Goal: Task Accomplishment & Management: Manage account settings

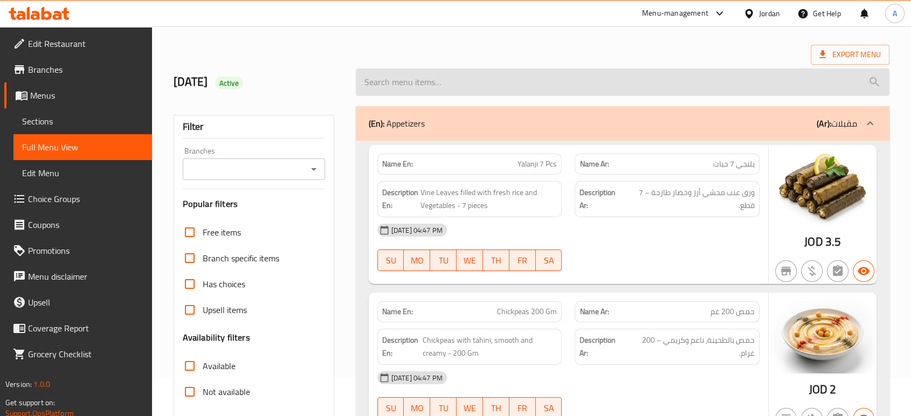
scroll to position [60, 0]
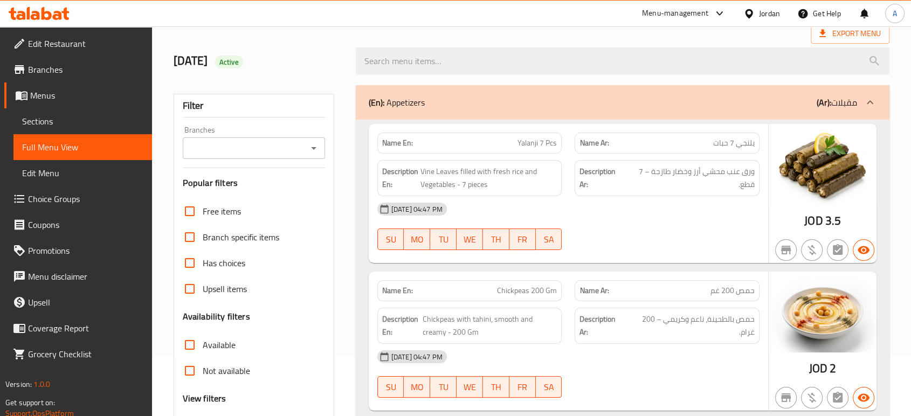
click at [640, 230] on div "30-09-2025 04:47 PM SU MO TU WE TH FR SA" at bounding box center [568, 226] width 395 height 60
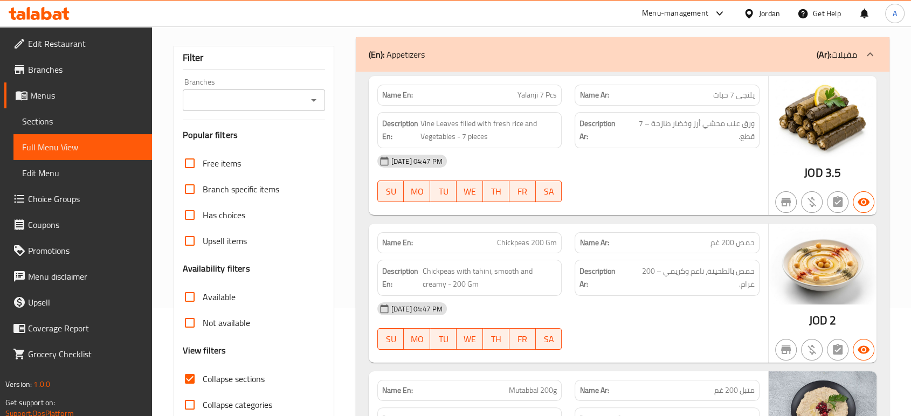
scroll to position [180, 0]
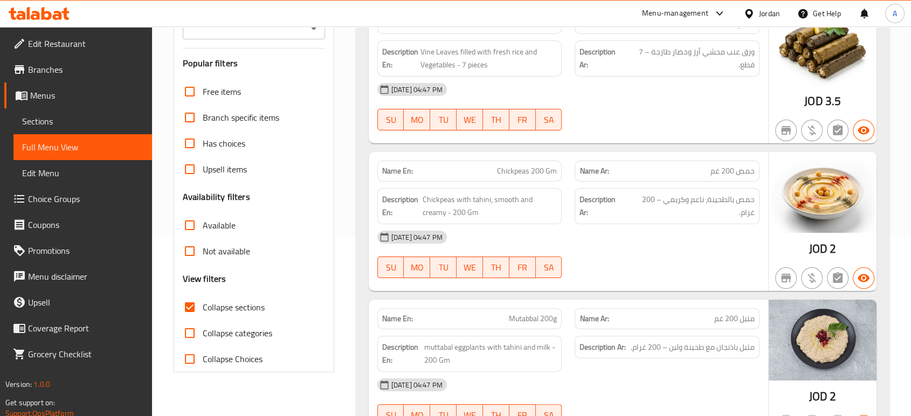
click at [668, 253] on div "30-09-2025 04:47 PM SU MO TU WE TH FR SA" at bounding box center [568, 254] width 395 height 60
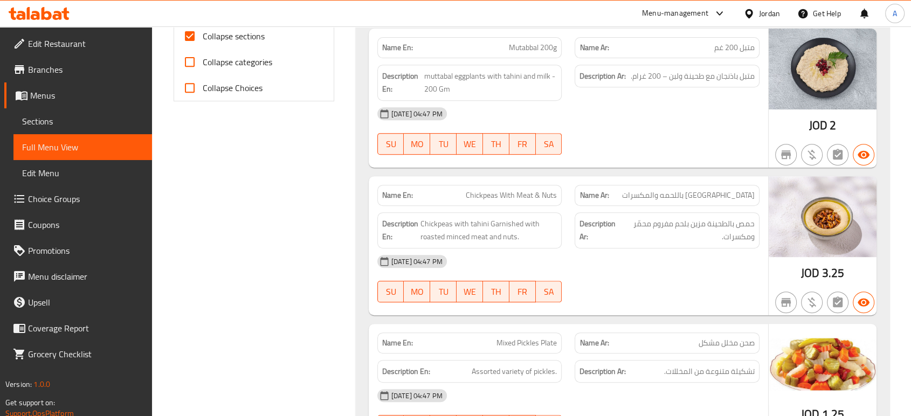
scroll to position [479, 0]
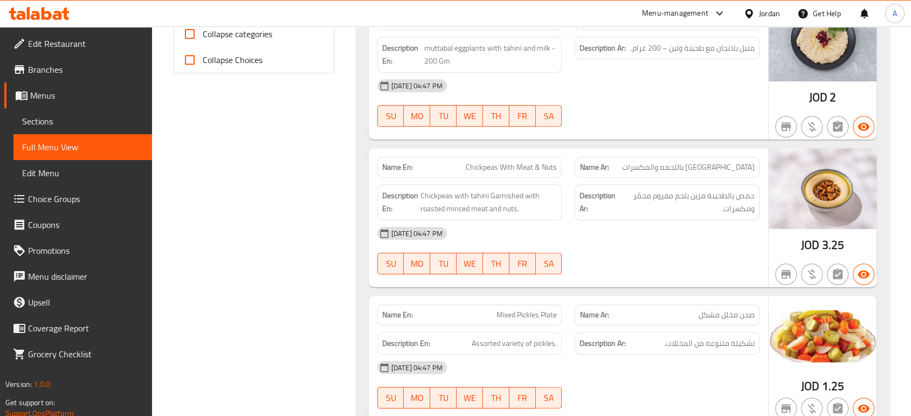
click at [569, 212] on div "Description Ar: حمص بالطحينة مزين بلحم مفروم محمّر ومكسرات." at bounding box center [667, 202] width 198 height 49
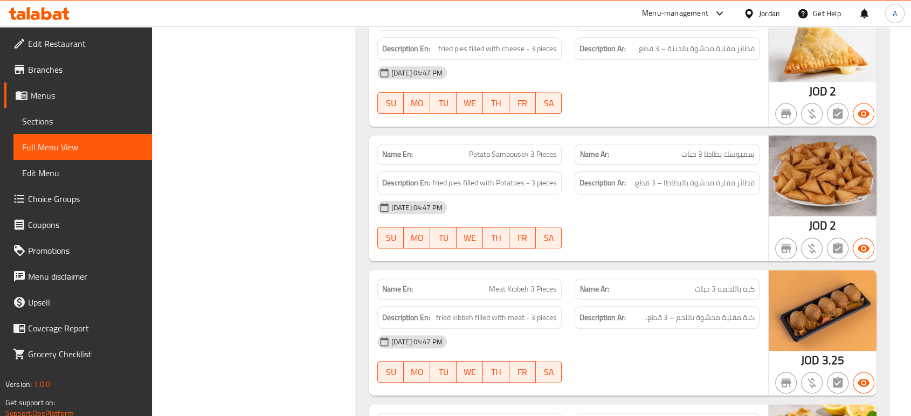
scroll to position [1198, 0]
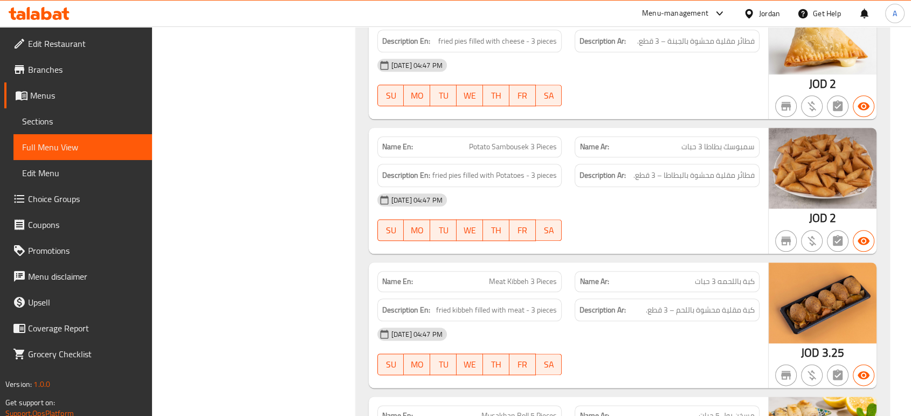
click at [721, 250] on div "Name En: Potato Sambousek 3 Pieces Name Ar: سمبوسك بطاطا 3 حبات Description En:…" at bounding box center [568, 191] width 399 height 126
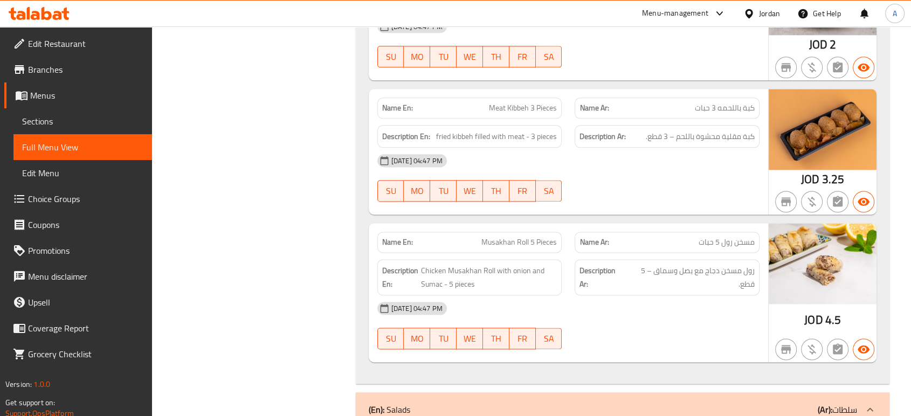
scroll to position [1377, 0]
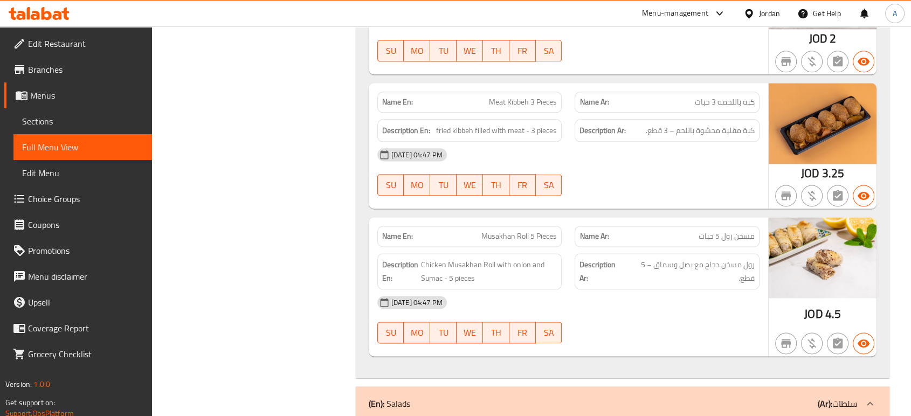
click at [512, 96] on span "Meat Kibbeh 3 Pieces" at bounding box center [523, 101] width 68 height 11
copy span "Kibbeh"
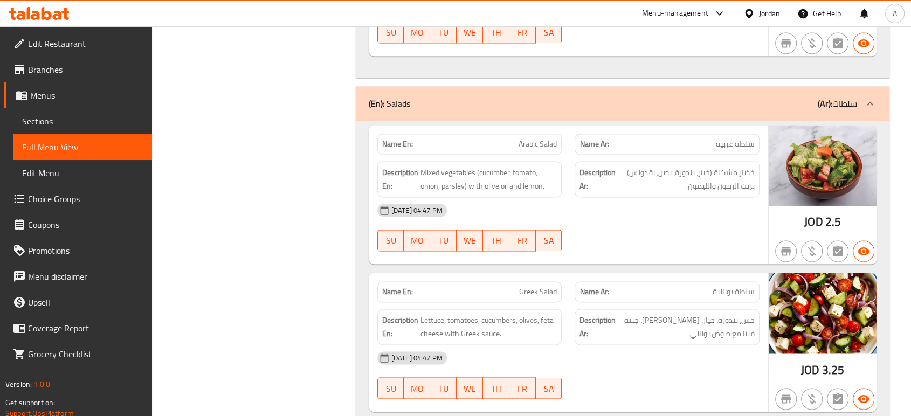
scroll to position [1677, 0]
click at [565, 218] on div "30-09-2025 04:47 PM" at bounding box center [568, 211] width 395 height 26
click at [602, 233] on div "30-09-2025 04:47 PM SU MO TU WE TH FR SA" at bounding box center [568, 228] width 395 height 60
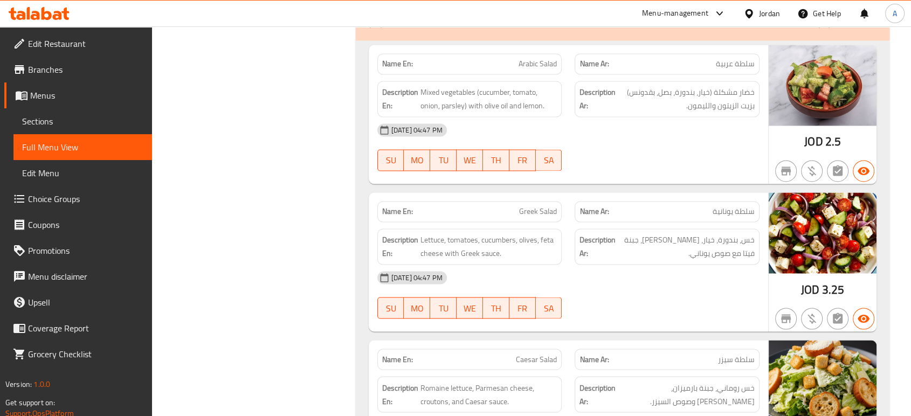
scroll to position [1857, 0]
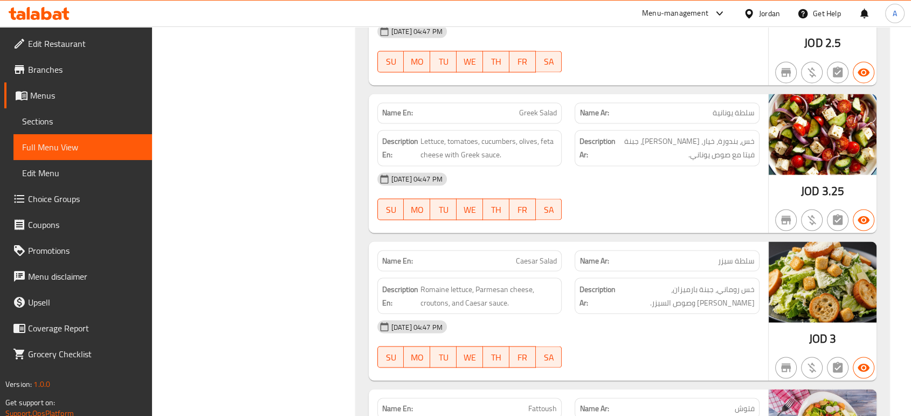
click at [609, 161] on div "Description Ar: خس، بندورة، خيار، زيتون، جبنة فيتا مع صوص يوناني." at bounding box center [667, 148] width 185 height 36
click at [550, 168] on div "30-09-2025 04:47 PM" at bounding box center [568, 179] width 395 height 26
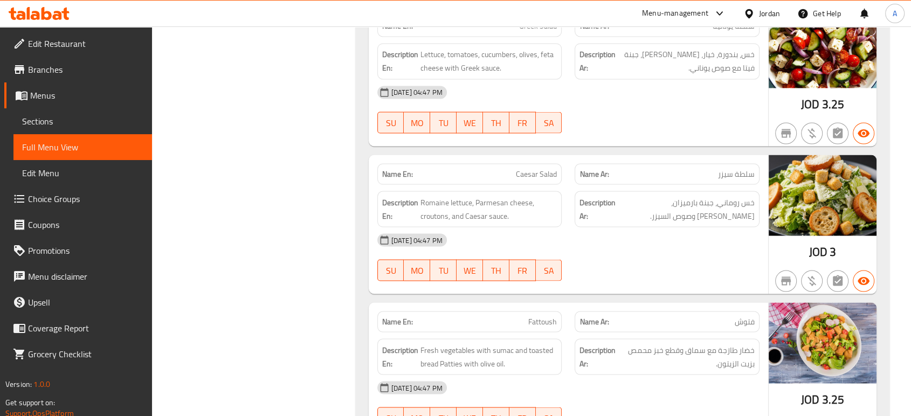
scroll to position [1945, 0]
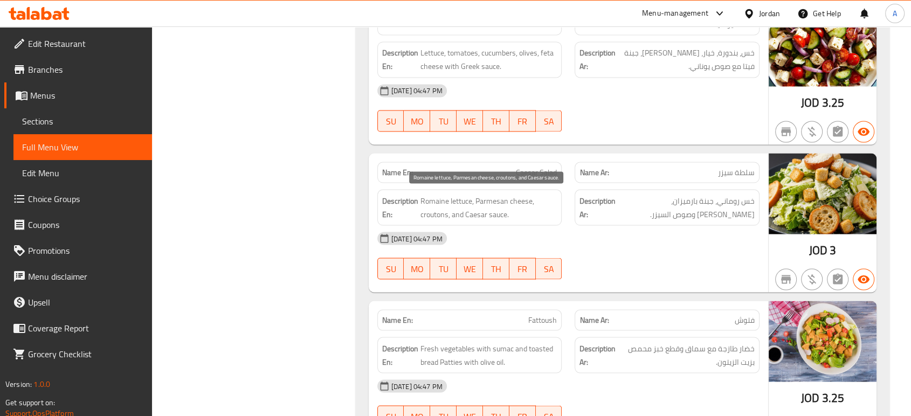
click at [511, 194] on span "Romaine lettuce, Parmesan cheese, croutons, and Caesar sauce." at bounding box center [488, 207] width 137 height 26
click at [574, 301] on div "Name En: Fattoush Name Ar: فتوش Description En: Fresh vegetables with sumac and…" at bounding box center [568, 370] width 399 height 139
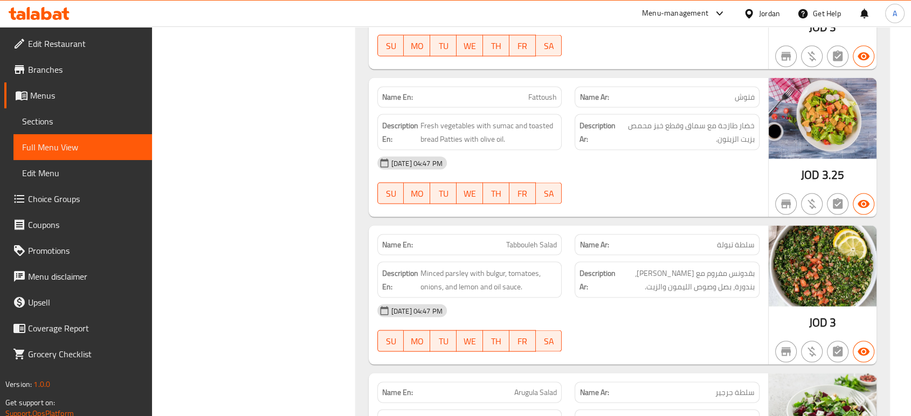
scroll to position [2168, 0]
click at [538, 93] on span "Fattoush" at bounding box center [542, 96] width 29 height 11
copy span "Fattoush"
click at [538, 93] on span "Fattoush" at bounding box center [542, 96] width 29 height 11
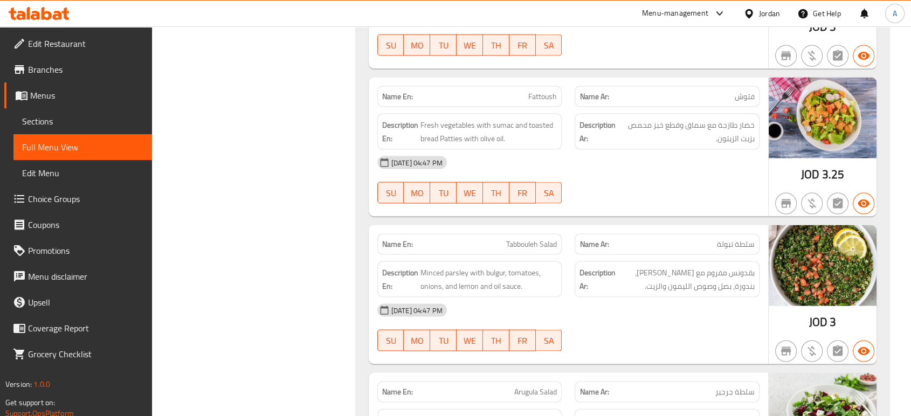
click at [604, 128] on strong "Description Ar:" at bounding box center [599, 132] width 38 height 26
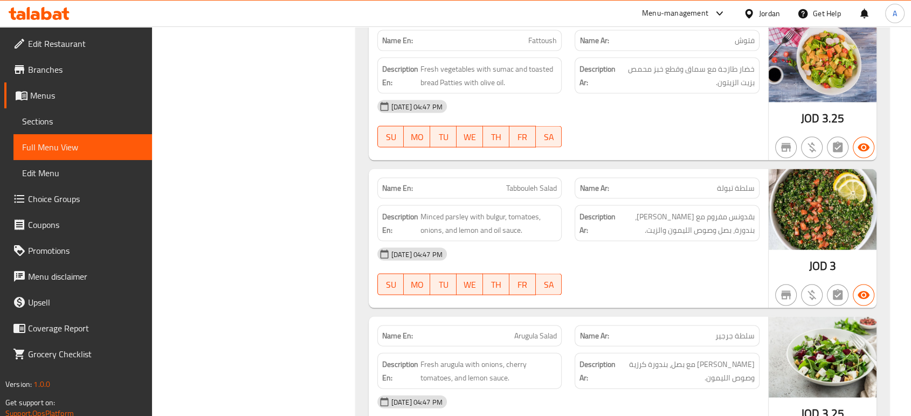
scroll to position [2288, 0]
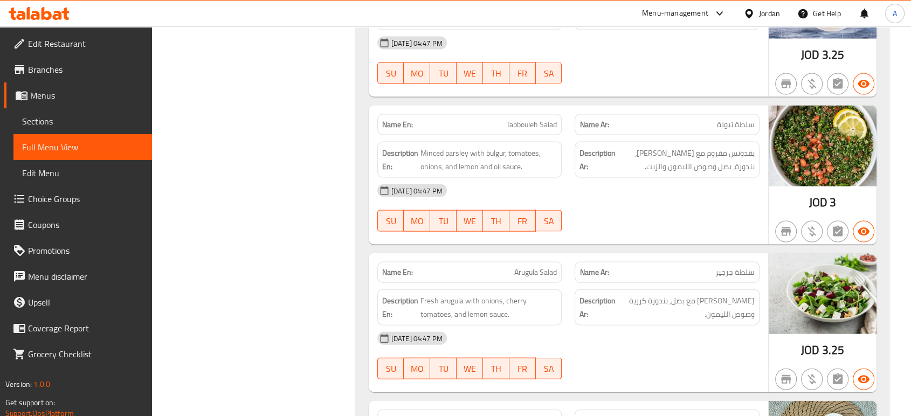
click at [626, 205] on div "30-09-2025 04:47 PM SU MO TU WE TH FR SA" at bounding box center [568, 208] width 395 height 60
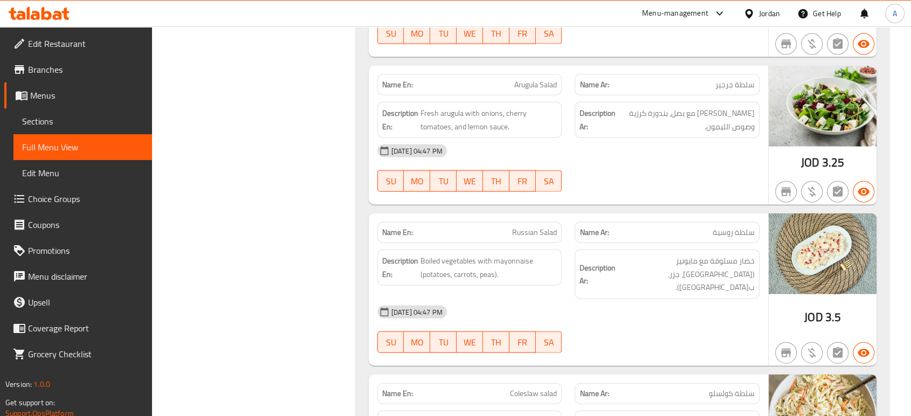
scroll to position [2476, 0]
click at [699, 202] on div "Name En: Arabic Salad Name Ar: سلطة عربية Description En: Mixed vegetables (cuc…" at bounding box center [623, 217] width 534 height 1790
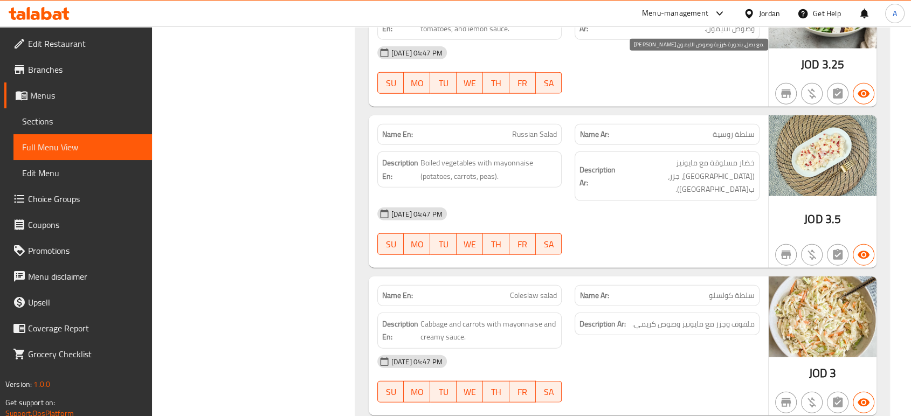
scroll to position [2575, 0]
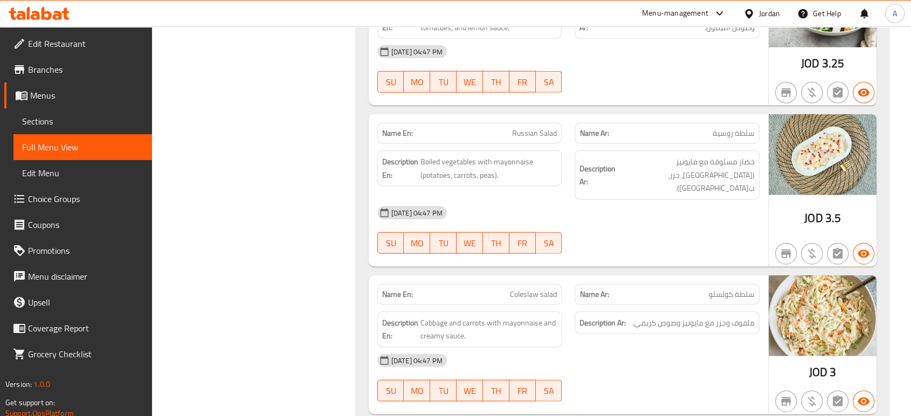
click at [528, 202] on div "30-09-2025 04:47 PM" at bounding box center [568, 213] width 395 height 26
click at [719, 200] on div "30-09-2025 04:47 PM" at bounding box center [568, 213] width 395 height 26
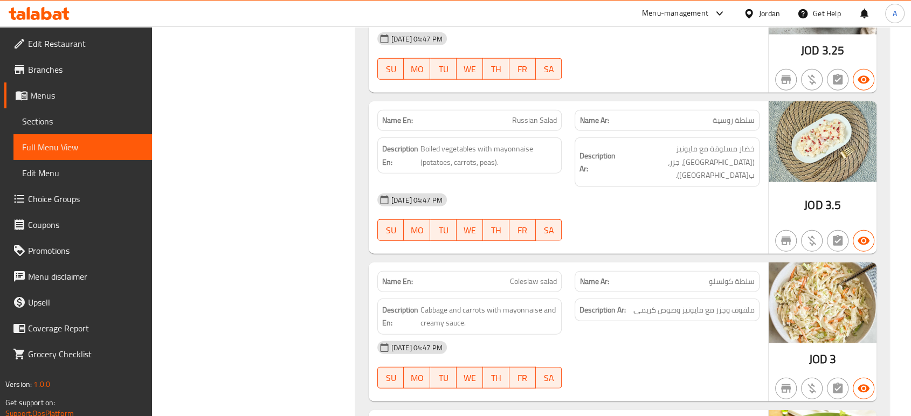
scroll to position [2589, 0]
click at [570, 264] on div "Name Ar: سلطة كولسلو" at bounding box center [667, 281] width 198 height 34
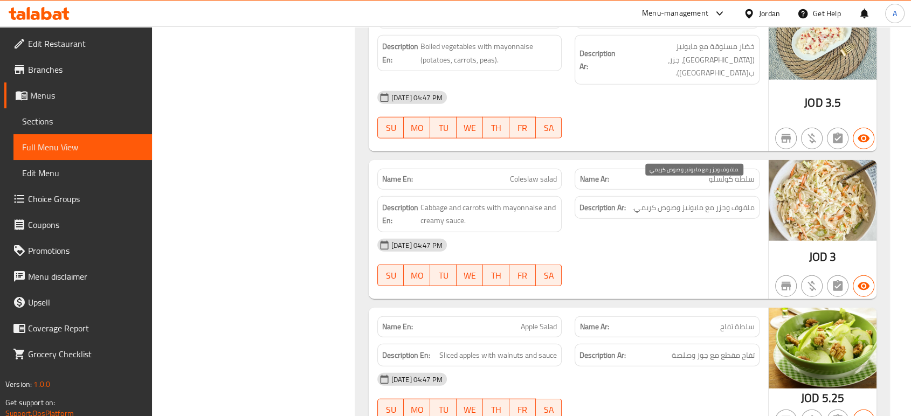
scroll to position [2697, 0]
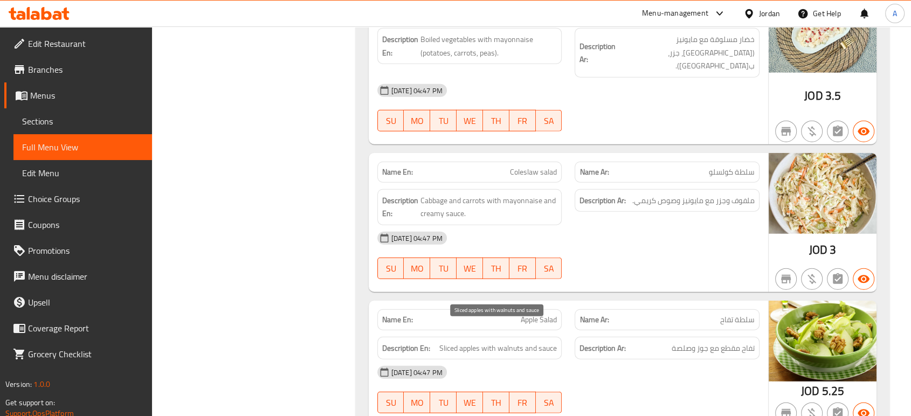
click at [493, 342] on span "Sliced apples with walnuts and sauce" at bounding box center [498, 348] width 118 height 13
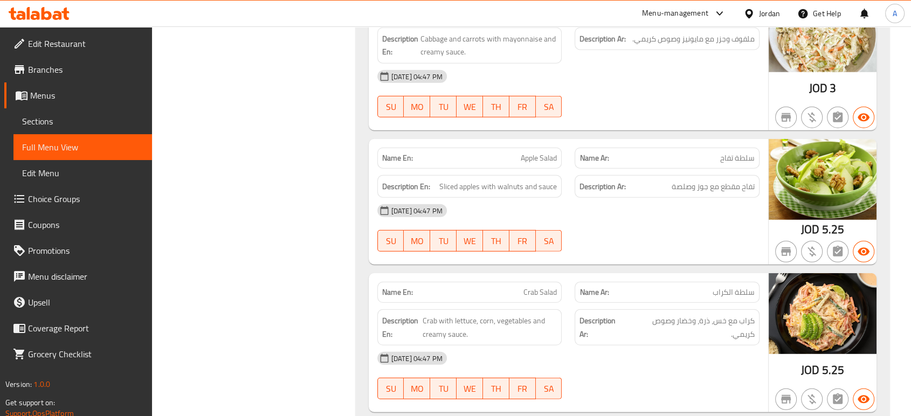
scroll to position [2859, 0]
click at [613, 286] on p "Name Ar: سلطة الكراب" at bounding box center [667, 291] width 175 height 11
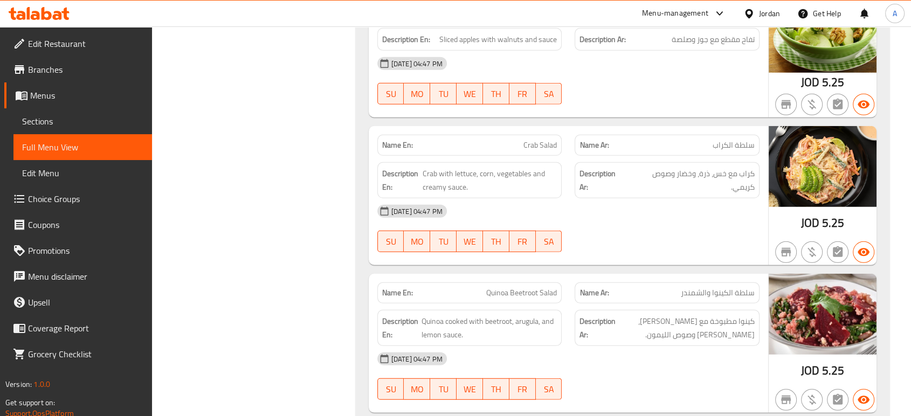
scroll to position [3006, 0]
click at [605, 273] on div "Name En: Quinoa Beetroot Salad Name Ar: سلطة الكينوا والشمندر Description En: Q…" at bounding box center [568, 342] width 399 height 139
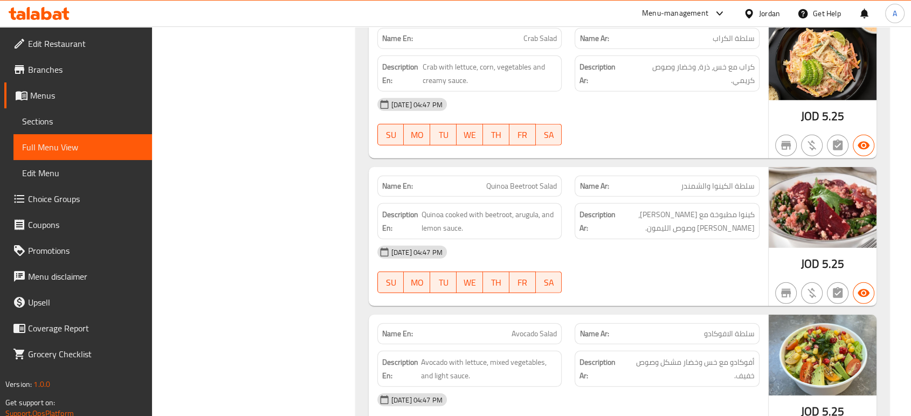
scroll to position [3114, 0]
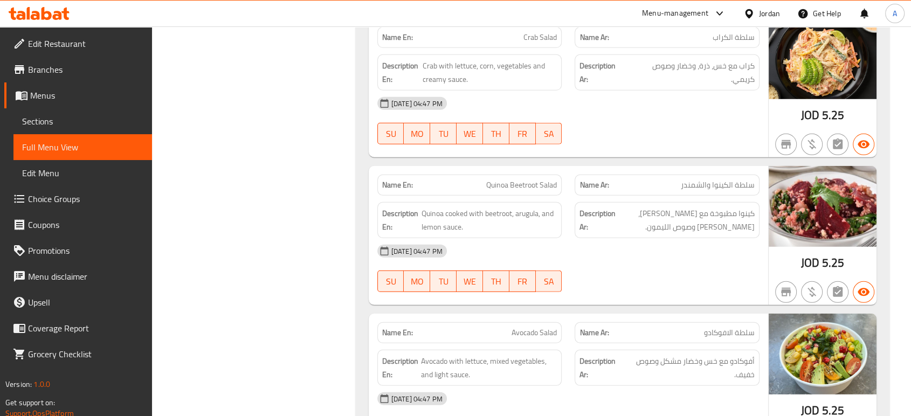
click at [604, 286] on div at bounding box center [667, 292] width 198 height 13
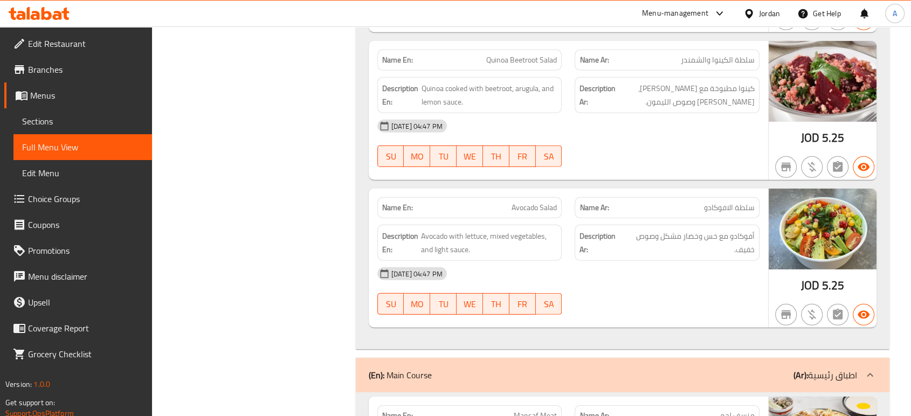
scroll to position [3239, 0]
click at [668, 77] on div "Description Ar: كينوا مطبوخة مع شمندر، جرجير وصوص الليمون." at bounding box center [667, 95] width 185 height 36
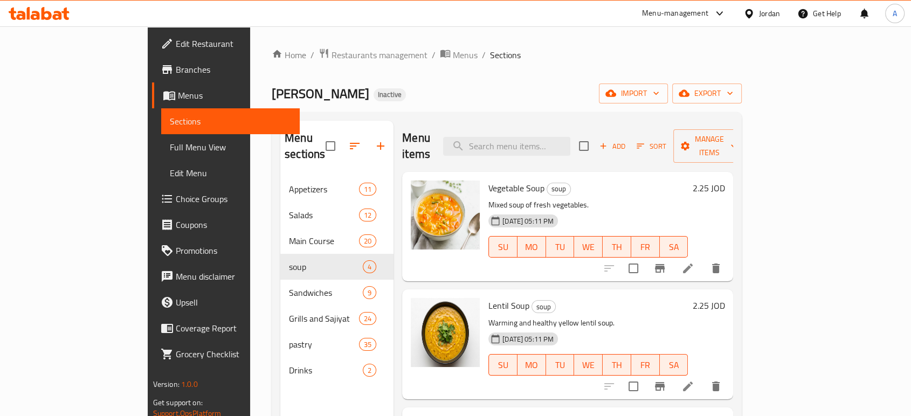
click at [540, 137] on input "search" at bounding box center [506, 146] width 127 height 19
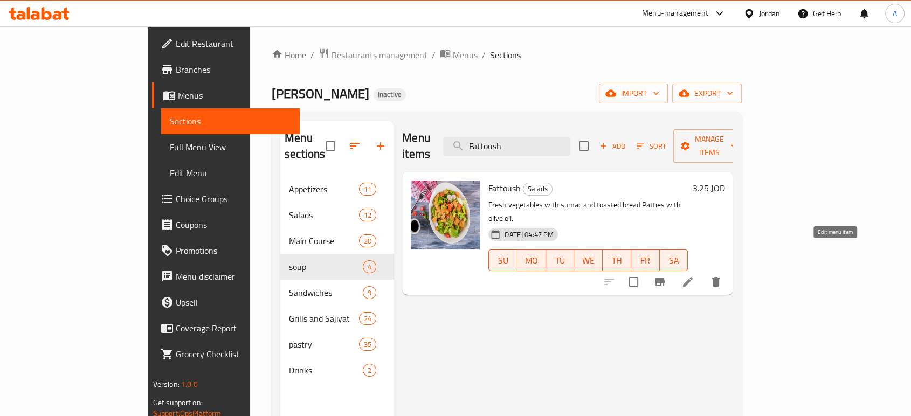
type input "Fattoush"
click at [694, 275] on icon at bounding box center [687, 281] width 13 height 13
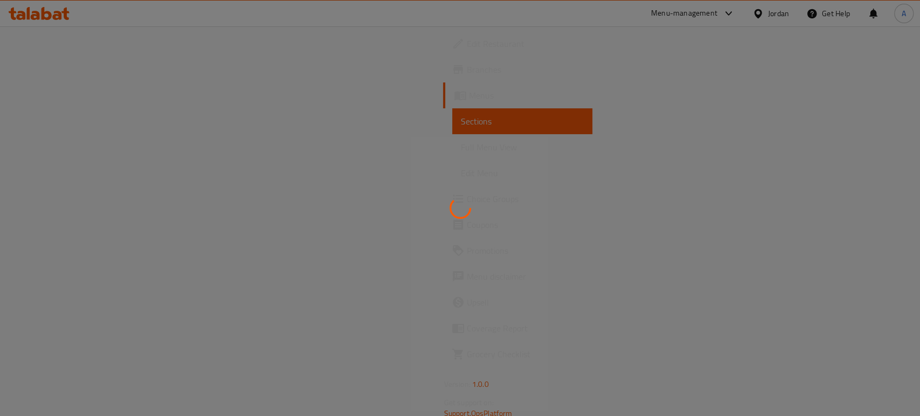
click at [798, 129] on div at bounding box center [460, 208] width 920 height 416
click at [501, 180] on div at bounding box center [460, 208] width 920 height 416
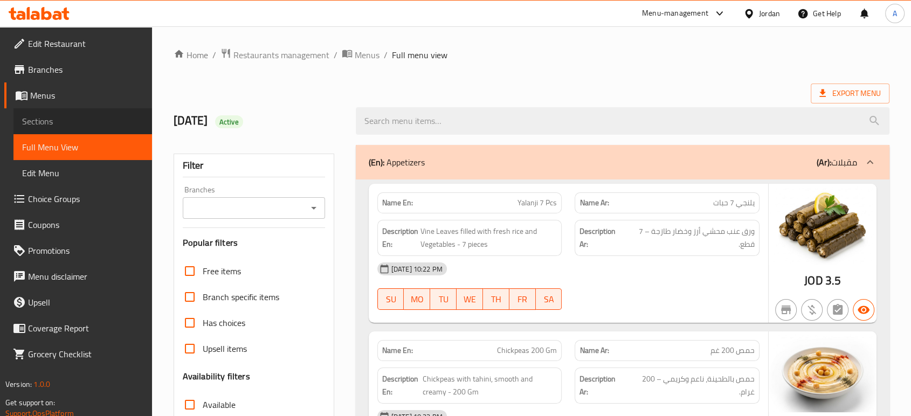
click at [84, 117] on span "Sections" at bounding box center [82, 121] width 121 height 13
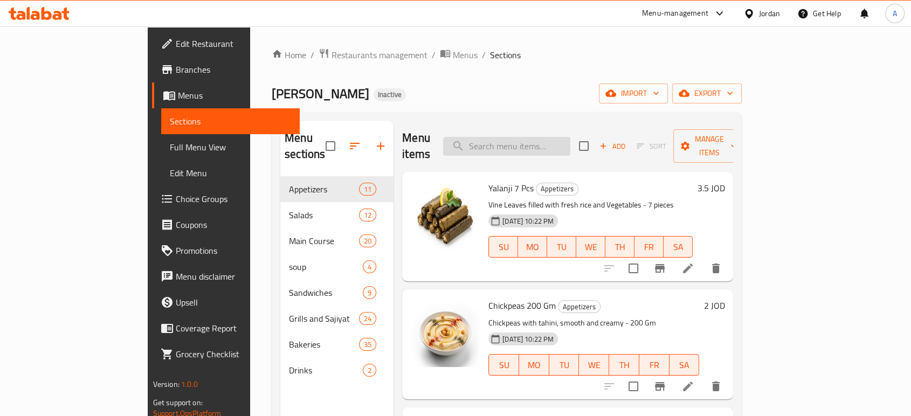
click at [543, 147] on input "search" at bounding box center [506, 146] width 127 height 19
paste input "Fattoush"
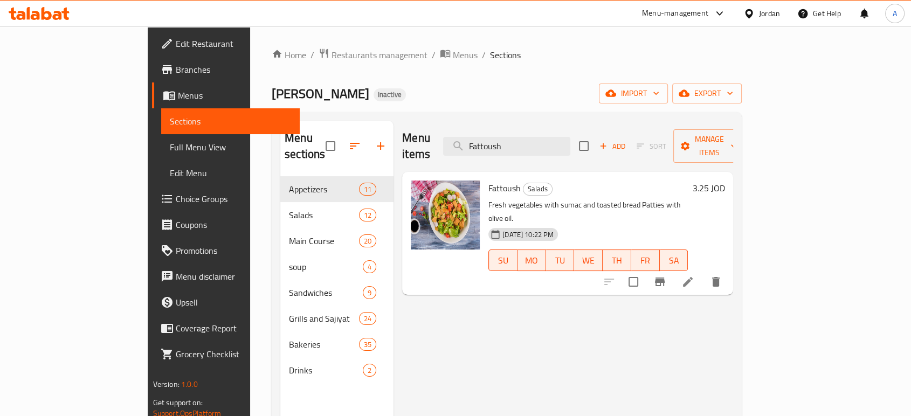
type input "Fattoush"
click at [694, 275] on icon at bounding box center [687, 281] width 13 height 13
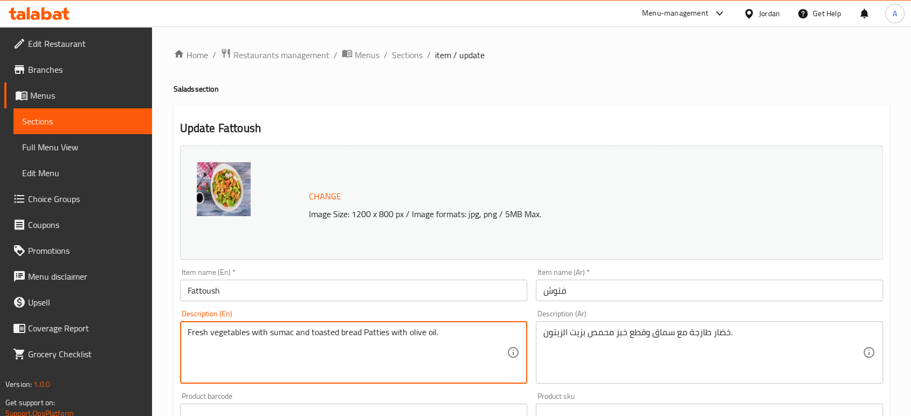
click at [376, 330] on textarea "Fresh vegetables with sumac and toasted bread Patties with olive oil." at bounding box center [347, 352] width 319 height 51
type textarea "Fresh vegetables with sumac and toasted bread pieces with olive oil."
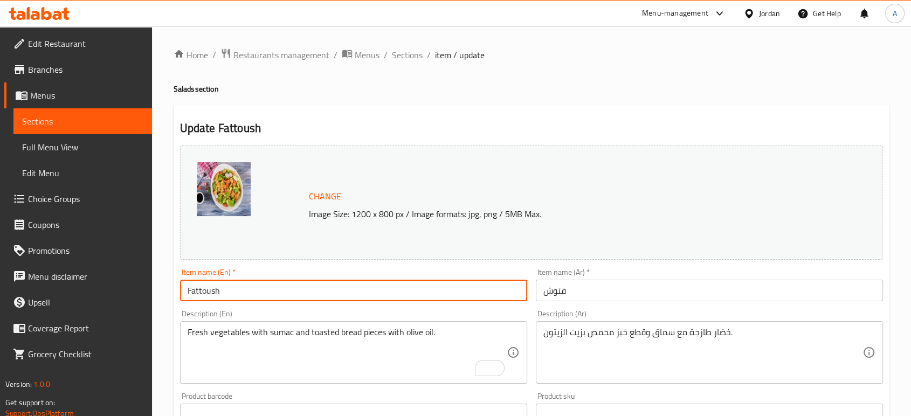
click at [371, 288] on input "Fattoush" at bounding box center [353, 291] width 347 height 22
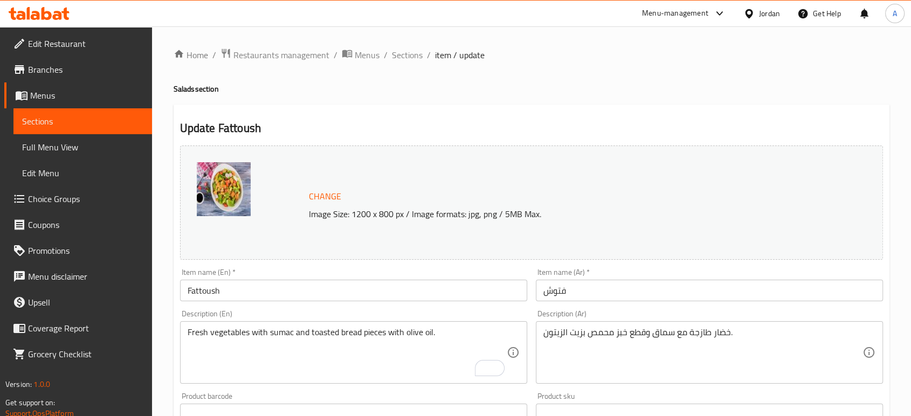
click at [698, 87] on h4 "Salads section" at bounding box center [532, 89] width 716 height 11
